Goal: Find specific page/section: Find specific page/section

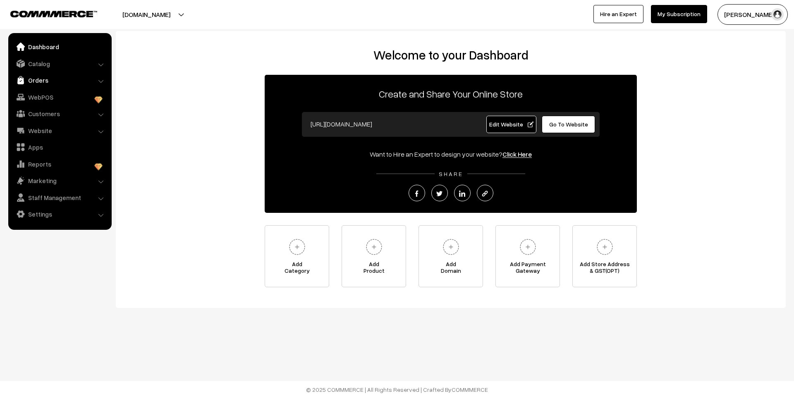
click at [42, 79] on link "Orders" at bounding box center [59, 80] width 98 height 15
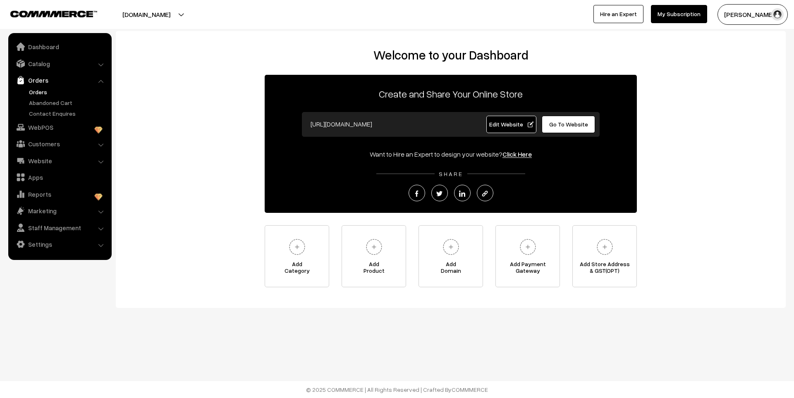
click at [42, 93] on link "Orders" at bounding box center [68, 92] width 82 height 9
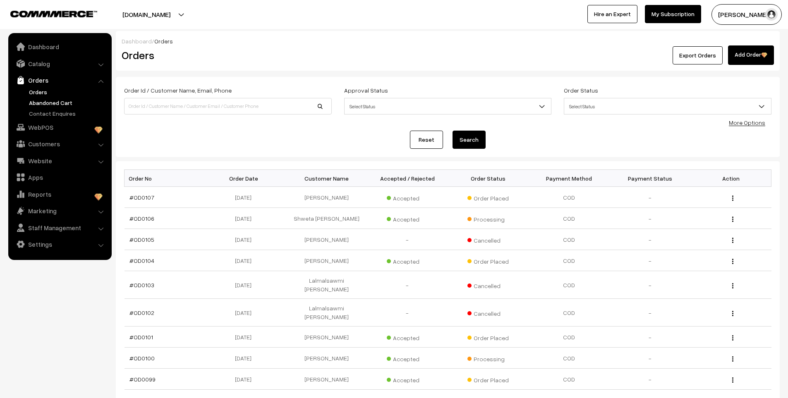
click at [39, 103] on link "Abandoned Cart" at bounding box center [68, 102] width 82 height 9
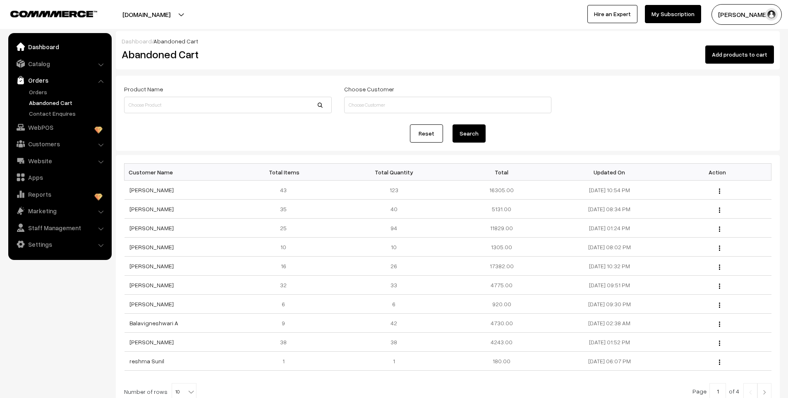
click at [47, 48] on link "Dashboard" at bounding box center [59, 46] width 98 height 15
